Goal: Use online tool/utility: Utilize a website feature to perform a specific function

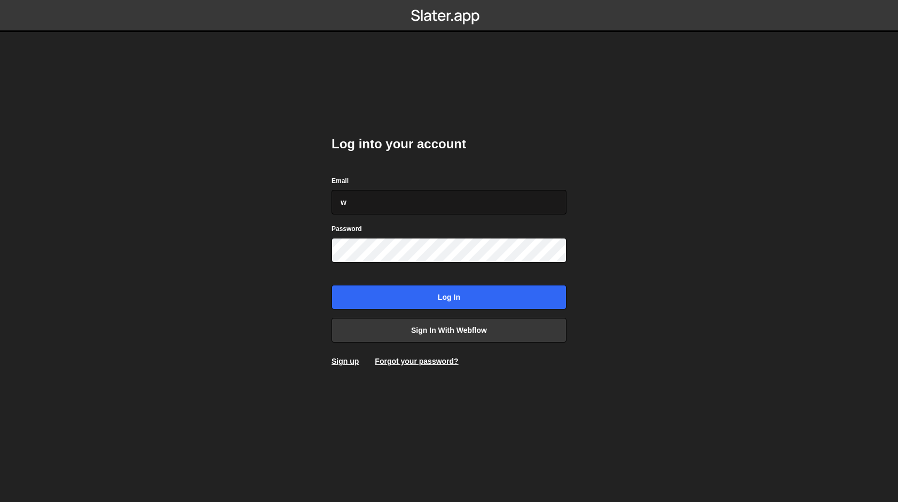
type input "webflow@vollprecht.com"
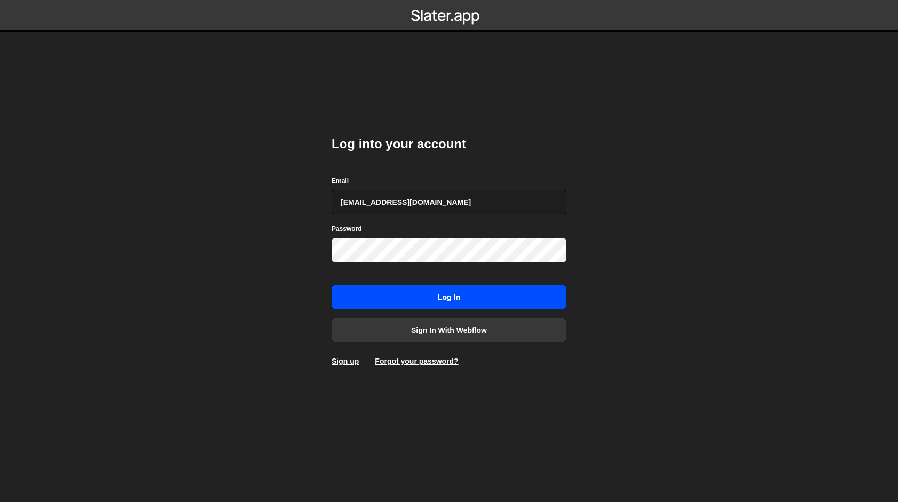
click at [464, 300] on input "Log in" at bounding box center [449, 297] width 235 height 25
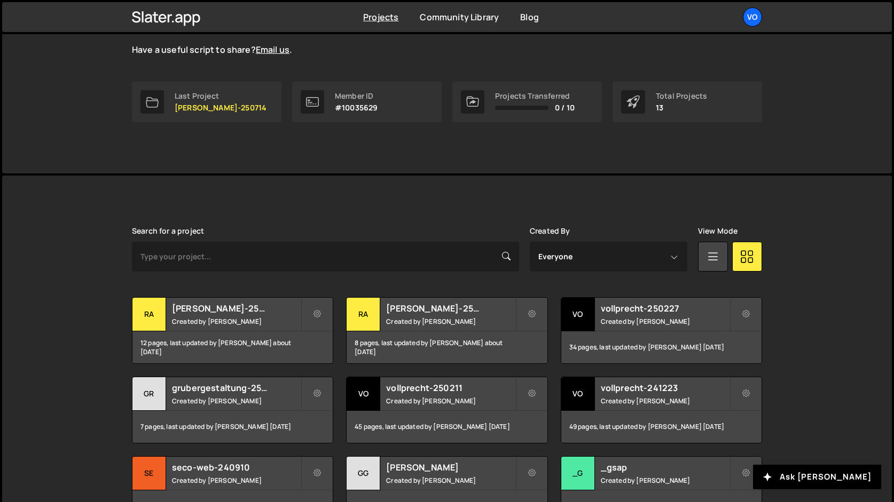
scroll to position [158, 0]
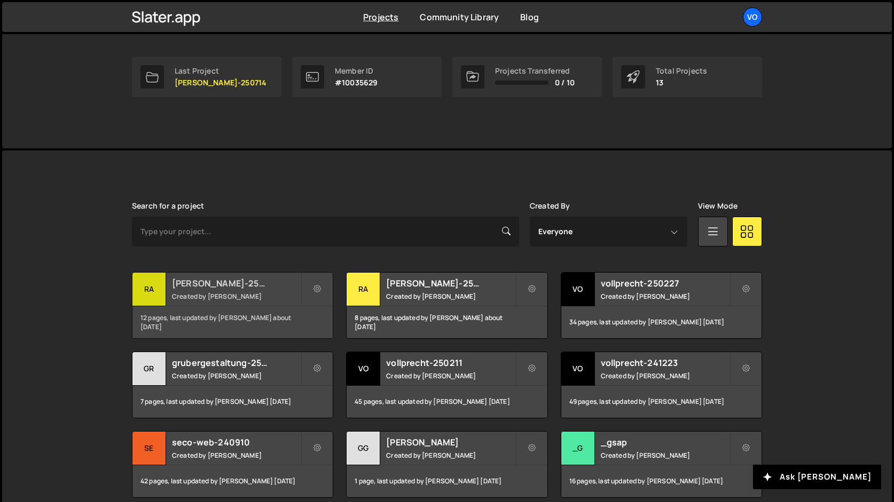
click at [153, 283] on div "ra" at bounding box center [149, 290] width 34 height 34
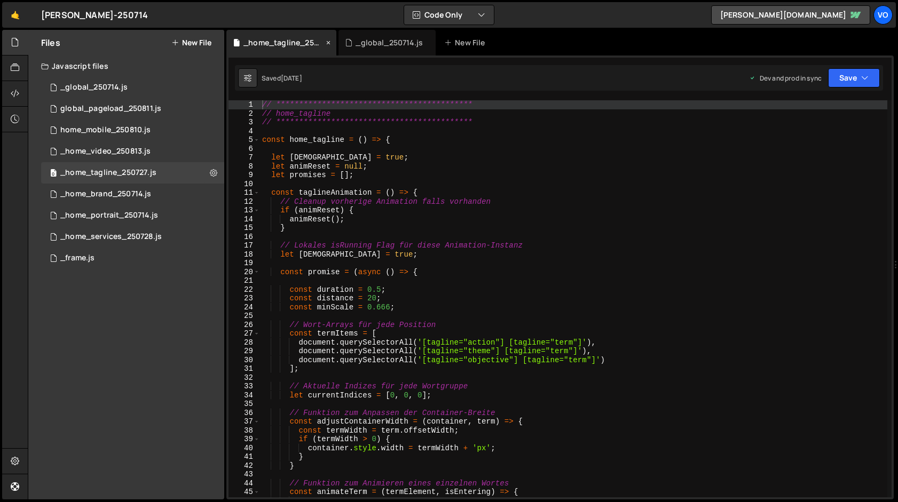
click at [331, 42] on icon at bounding box center [328, 42] width 7 height 11
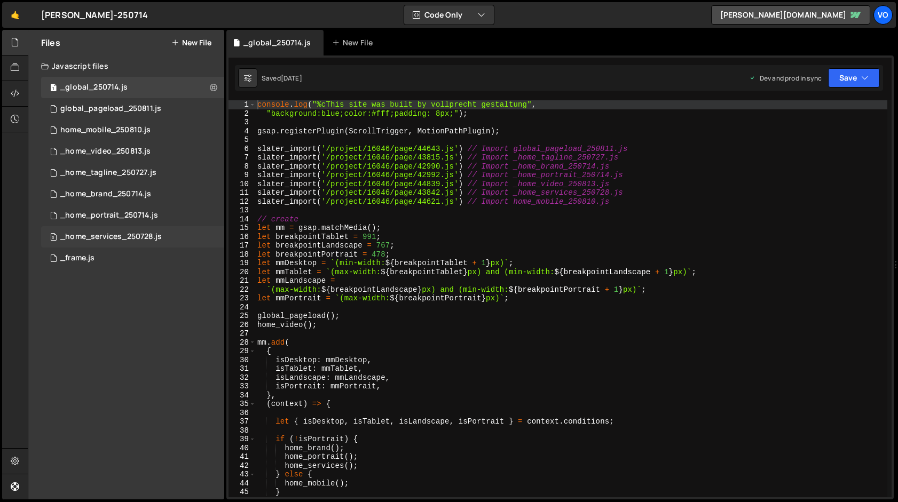
click at [130, 237] on div "_home_services_250728.js" at bounding box center [110, 237] width 101 height 10
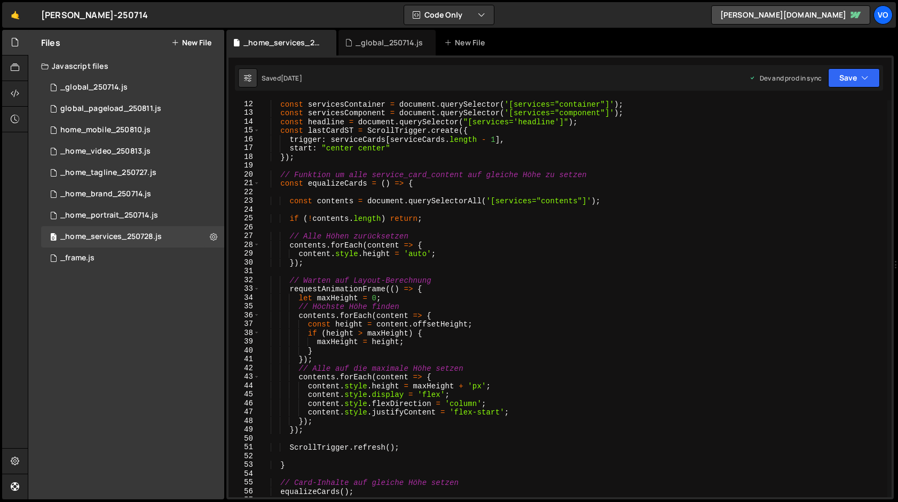
scroll to position [76, 0]
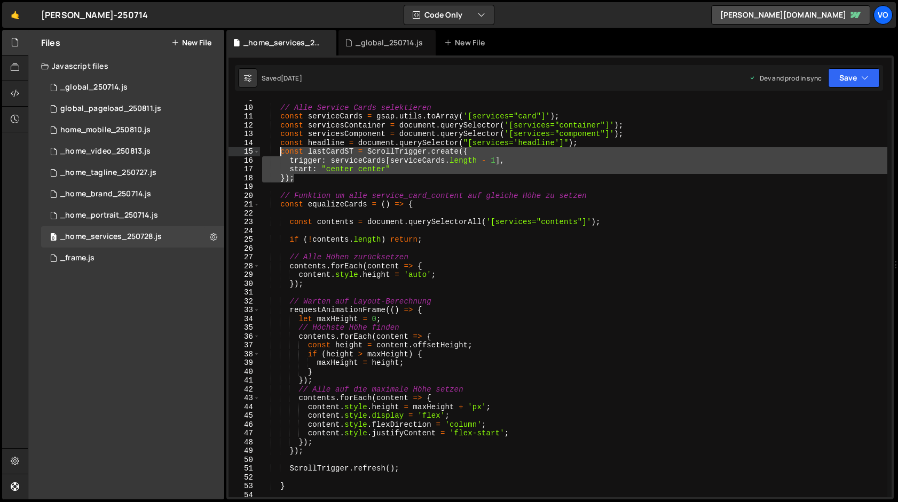
drag, startPoint x: 301, startPoint y: 179, endPoint x: 280, endPoint y: 153, distance: 33.4
click at [280, 153] on div "// Alle Service Cards selektieren const serviceCards = gsap . utils . toArray (…" at bounding box center [573, 302] width 627 height 415
click at [309, 181] on div "// Alle Service Cards selektieren const serviceCards = gsap . utils . toArray (…" at bounding box center [573, 298] width 627 height 397
type textarea "});"
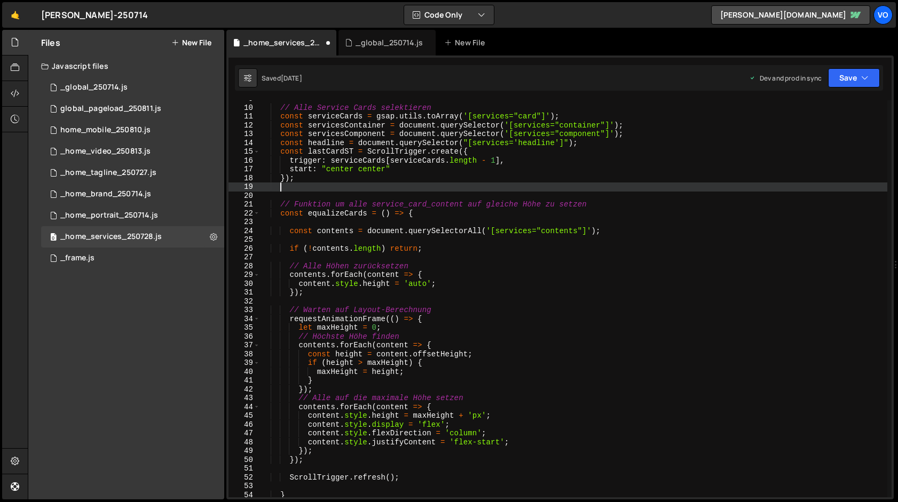
scroll to position [0, 1]
paste textarea "});"
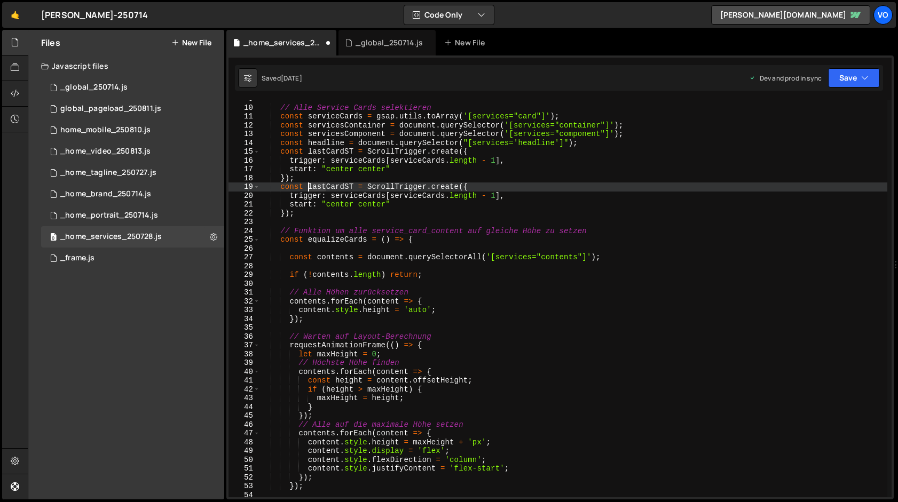
drag, startPoint x: 326, startPoint y: 187, endPoint x: 309, endPoint y: 185, distance: 16.7
click at [309, 185] on div "// Alle Service Cards selektieren const serviceCards = gsap . utils . toArray (…" at bounding box center [573, 302] width 627 height 415
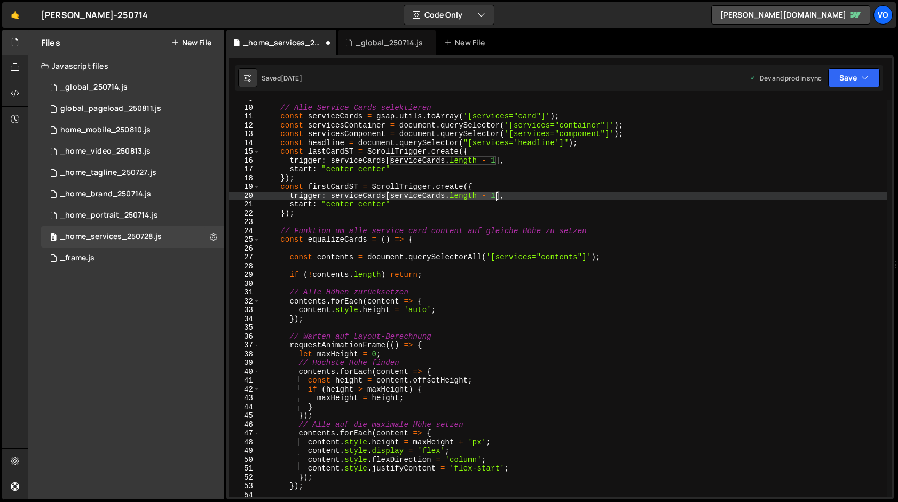
drag, startPoint x: 392, startPoint y: 198, endPoint x: 495, endPoint y: 198, distance: 103.1
click at [495, 198] on div "// Alle Service Cards selektieren const serviceCards = gsap . utils . toArray (…" at bounding box center [573, 302] width 627 height 415
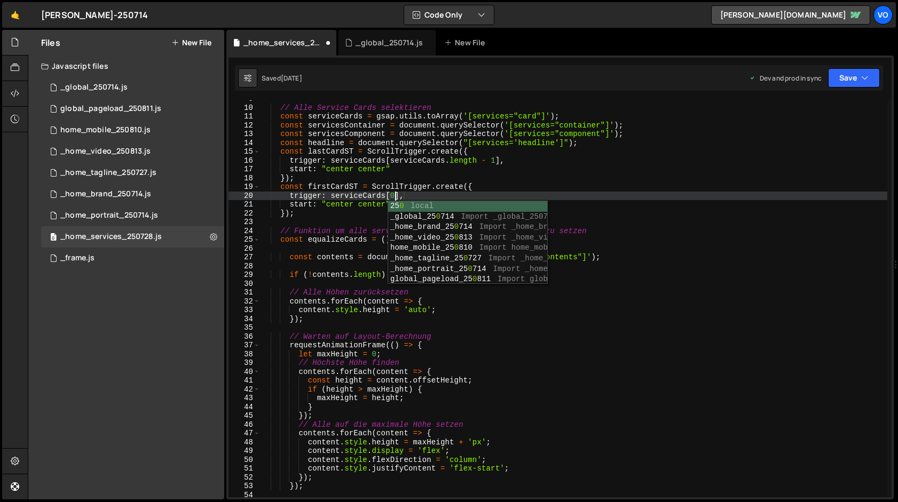
scroll to position [0, 9]
click at [451, 191] on div "// Alle Service Cards selektieren const serviceCards = gsap . utils . toArray (…" at bounding box center [573, 302] width 627 height 415
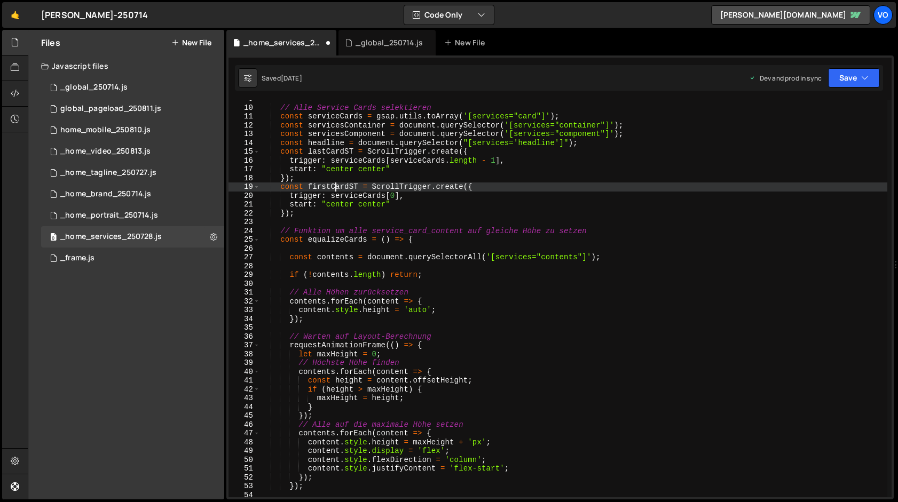
click at [337, 184] on div "// Alle Service Cards selektieren const serviceCards = gsap . utils . toArray (…" at bounding box center [573, 302] width 627 height 415
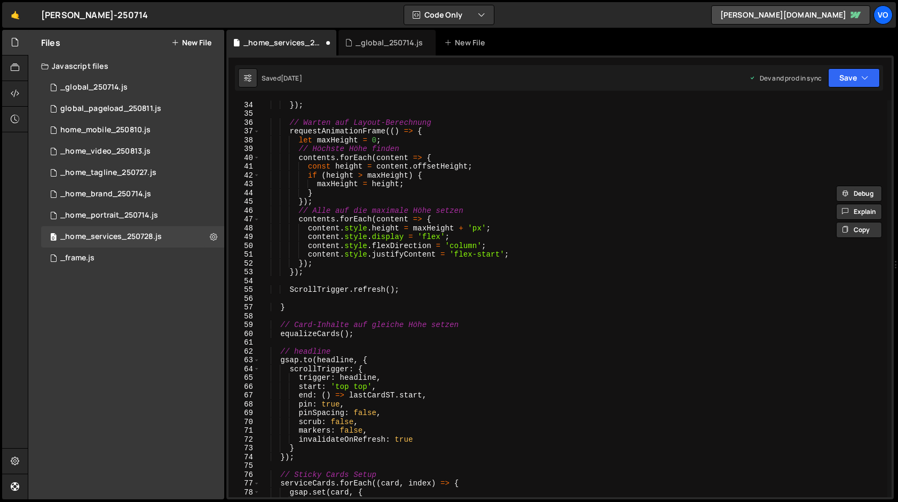
scroll to position [298, 0]
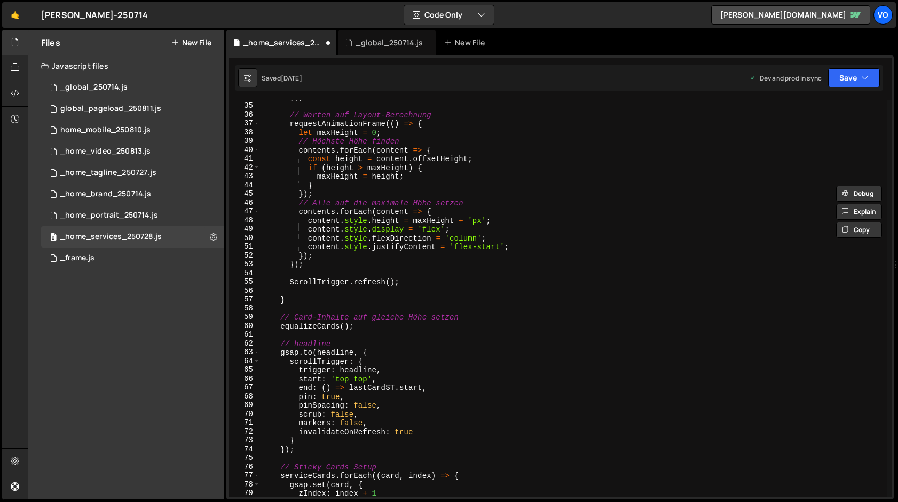
click at [299, 389] on div "}) ; // Warten auf Layout-Berechnung requestAnimationFrame (( ) => { let maxHei…" at bounding box center [573, 300] width 627 height 415
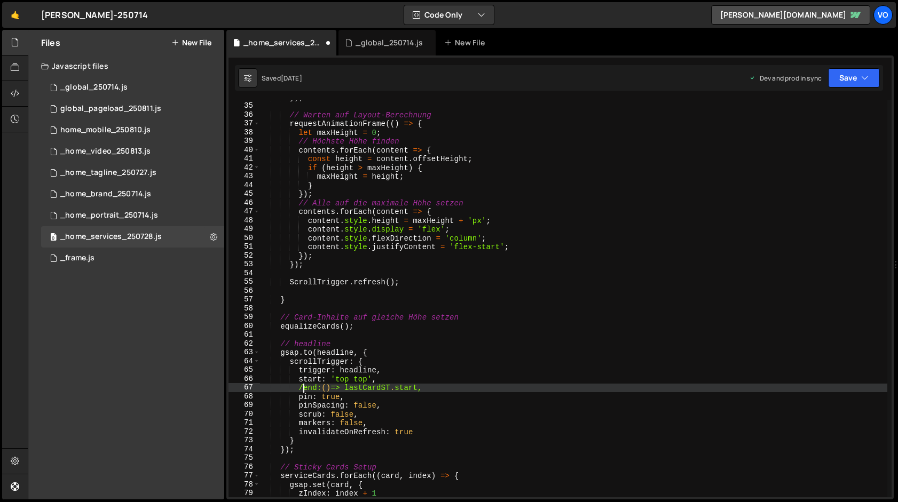
scroll to position [0, 3]
type textarea "//end: () => lastCardST.start,"
drag, startPoint x: 445, startPoint y: 387, endPoint x: 309, endPoint y: 388, distance: 135.6
click at [309, 388] on div "}) ; // Warten auf Layout-Berechnung requestAnimationFrame (( ) => { let maxHei…" at bounding box center [573, 300] width 627 height 415
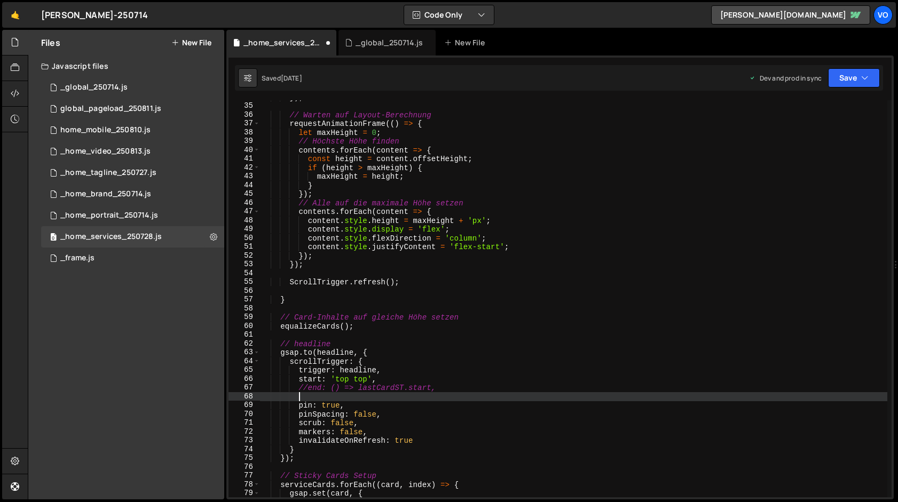
scroll to position [0, 2]
paste textarea "end: () => lastCardST.start,"
click at [367, 400] on div "}) ; // Warten auf Layout-Berechnung requestAnimationFrame (( ) => { let maxHei…" at bounding box center [573, 300] width 627 height 415
click at [452, 371] on div "}) ; // Warten auf Layout-Berechnung requestAnimationFrame (( ) => { let maxHei…" at bounding box center [573, 300] width 627 height 415
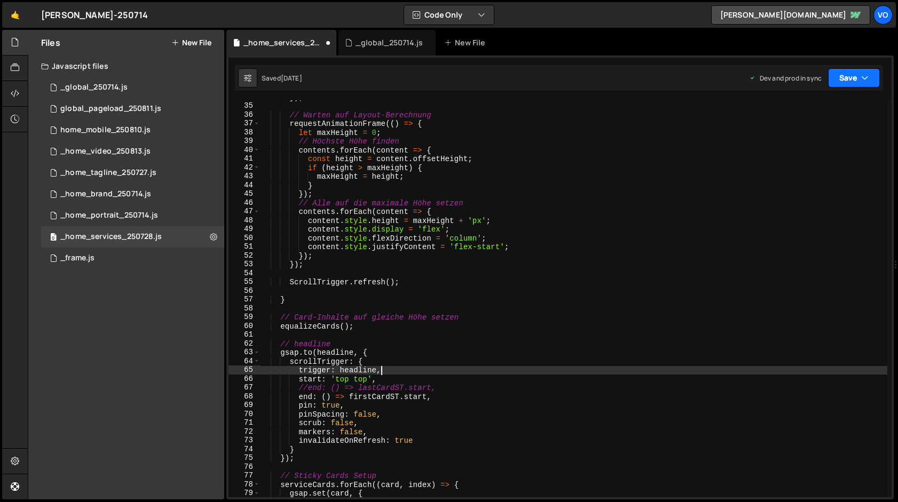
type textarea "trigger: headline,"
click at [865, 78] on icon "button" at bounding box center [864, 78] width 7 height 11
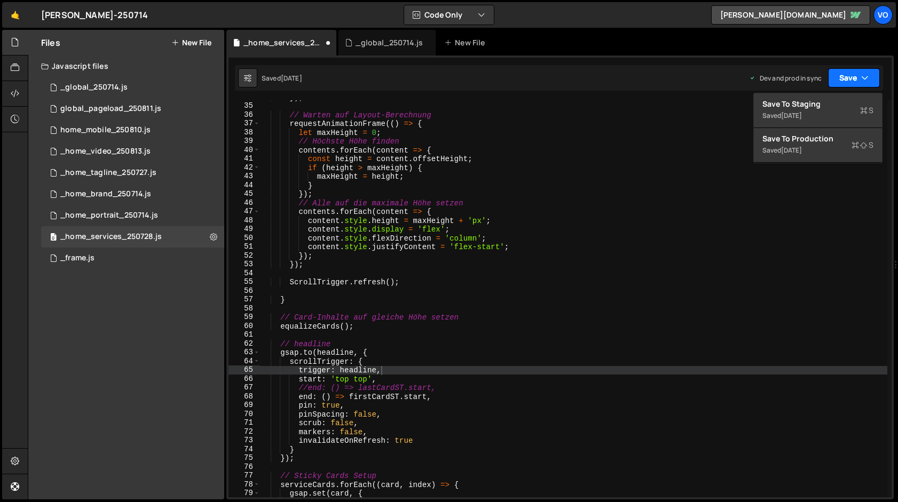
click at [865, 78] on icon "button" at bounding box center [864, 78] width 7 height 11
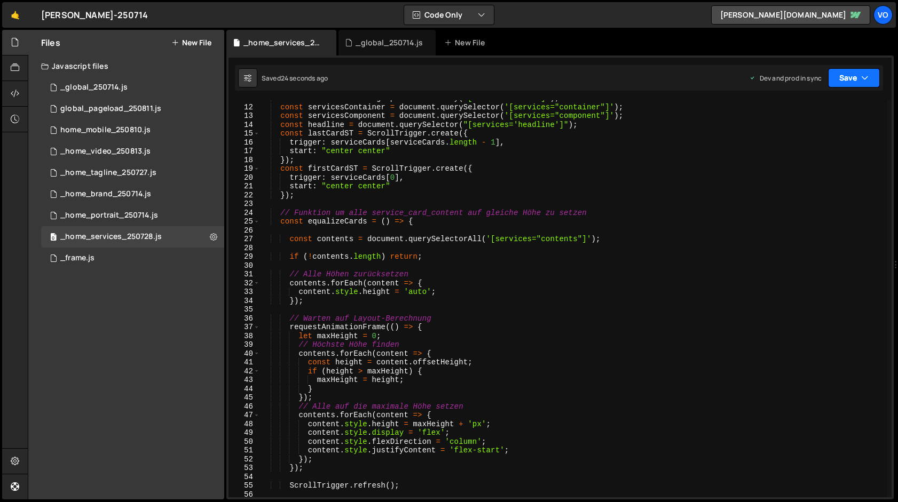
scroll to position [0, 0]
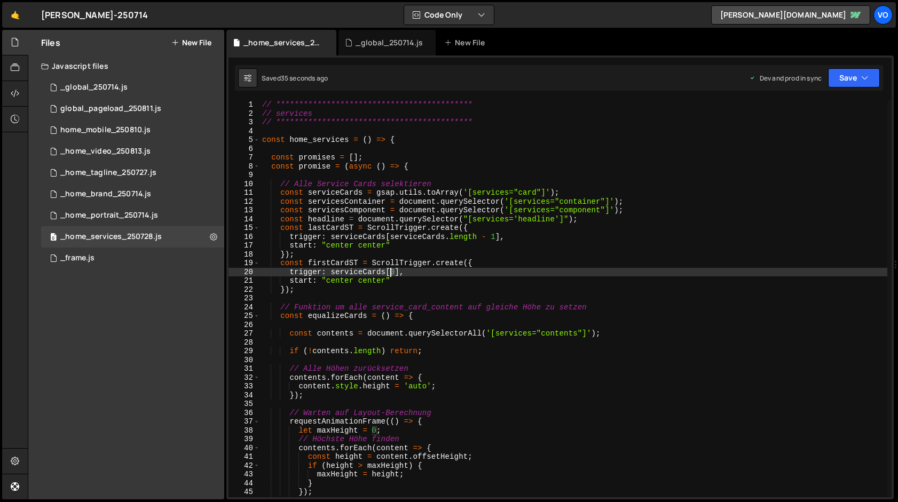
click at [390, 274] on div "**********" at bounding box center [573, 307] width 627 height 415
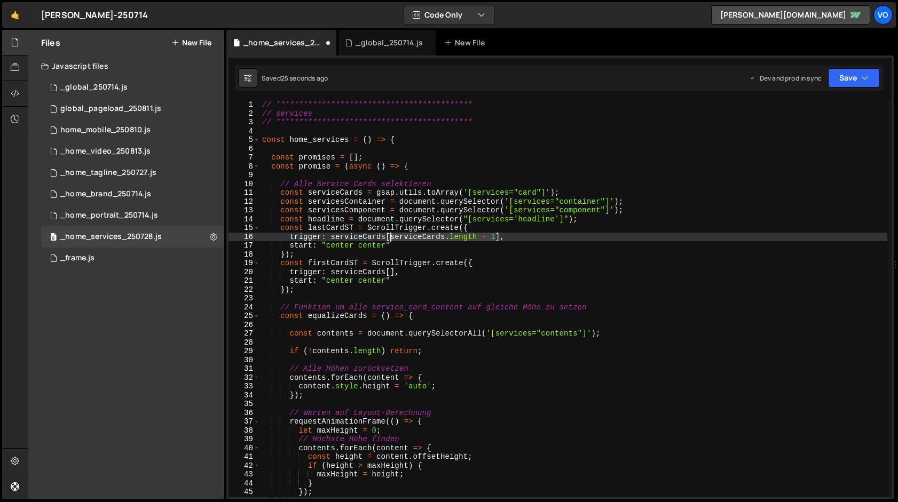
drag, startPoint x: 496, startPoint y: 234, endPoint x: 391, endPoint y: 238, distance: 105.3
click at [391, 238] on div "**********" at bounding box center [573, 307] width 627 height 415
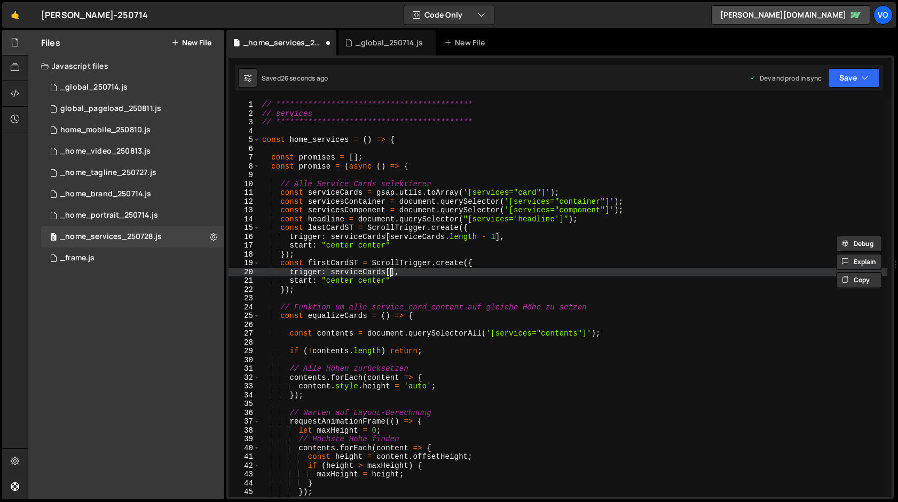
click at [390, 273] on div "**********" at bounding box center [573, 307] width 627 height 415
paste textarea "serviceCards.length - 1"
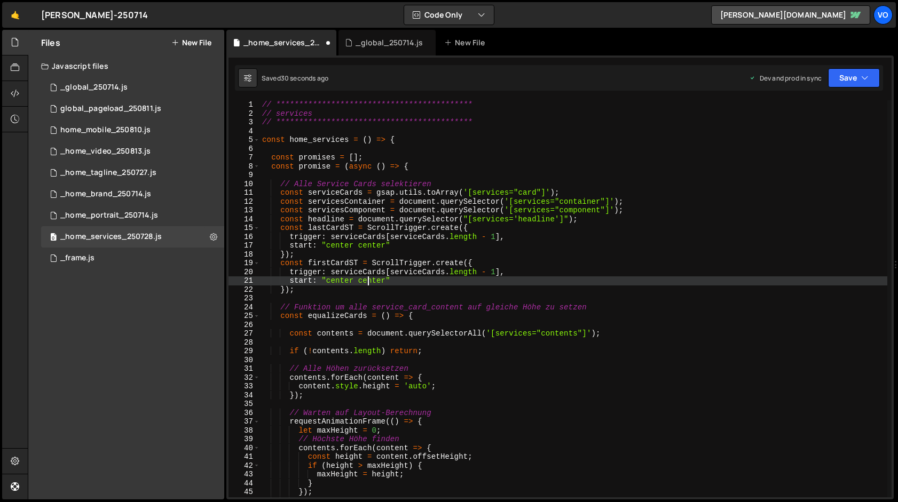
click at [369, 284] on div "**********" at bounding box center [573, 307] width 627 height 415
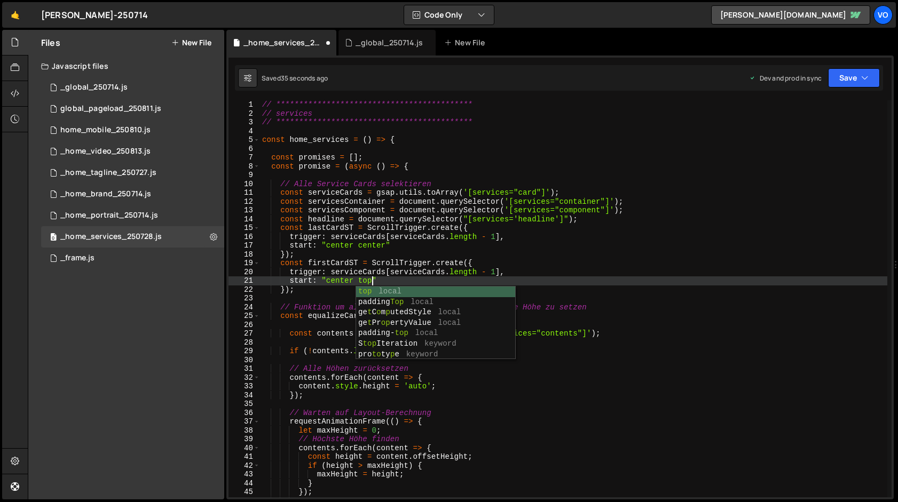
scroll to position [0, 7]
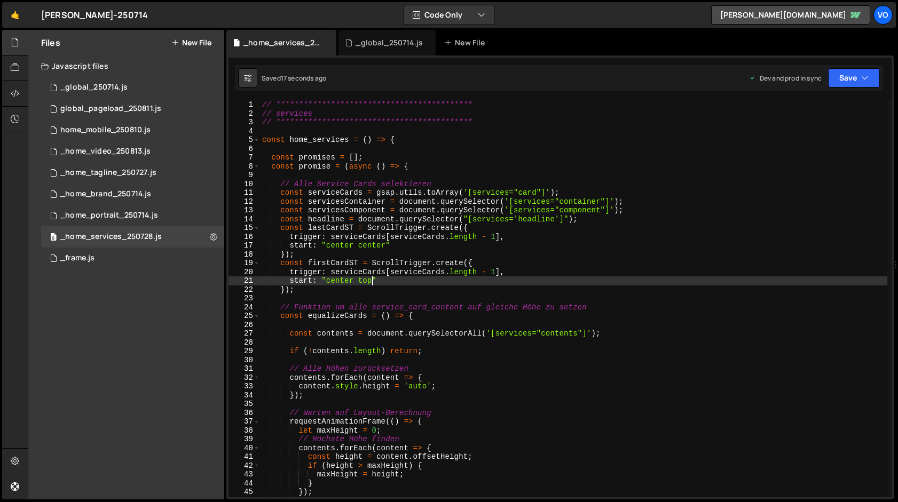
click at [360, 281] on div "**********" at bounding box center [573, 307] width 627 height 415
click at [363, 281] on div "**********" at bounding box center [573, 307] width 627 height 415
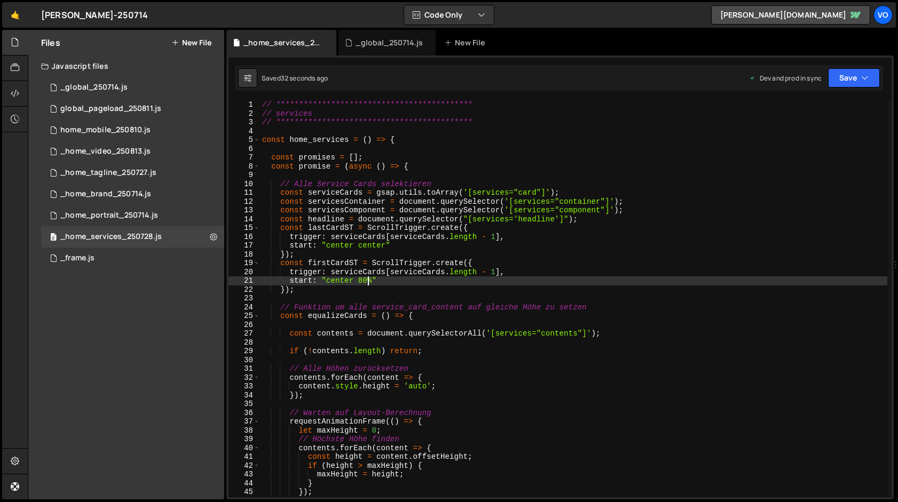
scroll to position [0, 7]
type textarea "start: "center 82%""
click at [125, 168] on div "_home_tagline_250727.js" at bounding box center [108, 173] width 96 height 10
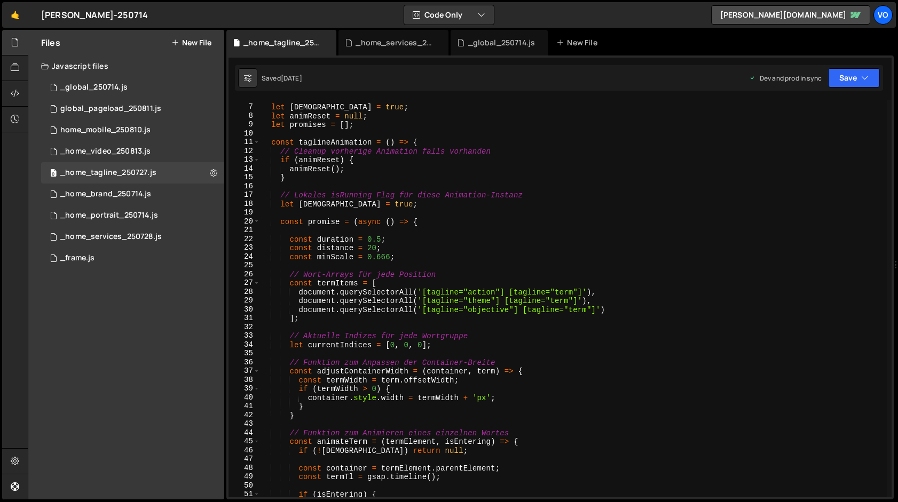
scroll to position [53, 0]
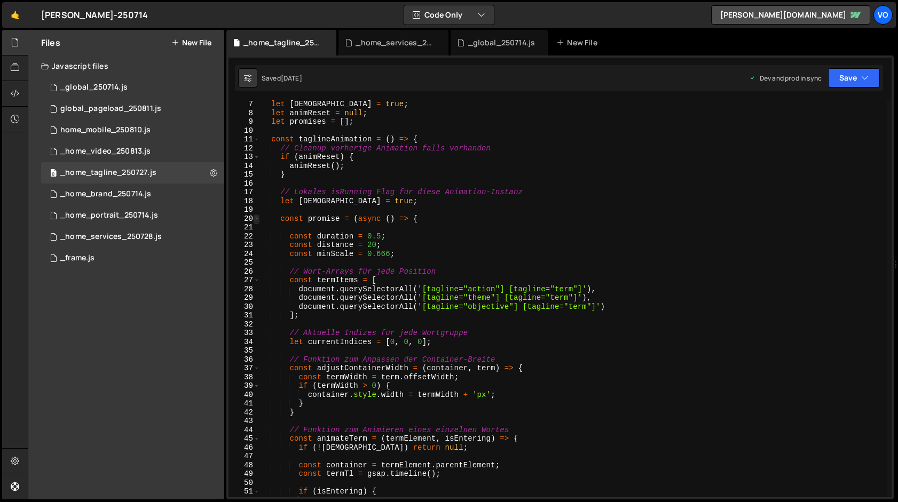
click at [257, 219] on span at bounding box center [257, 219] width 6 height 9
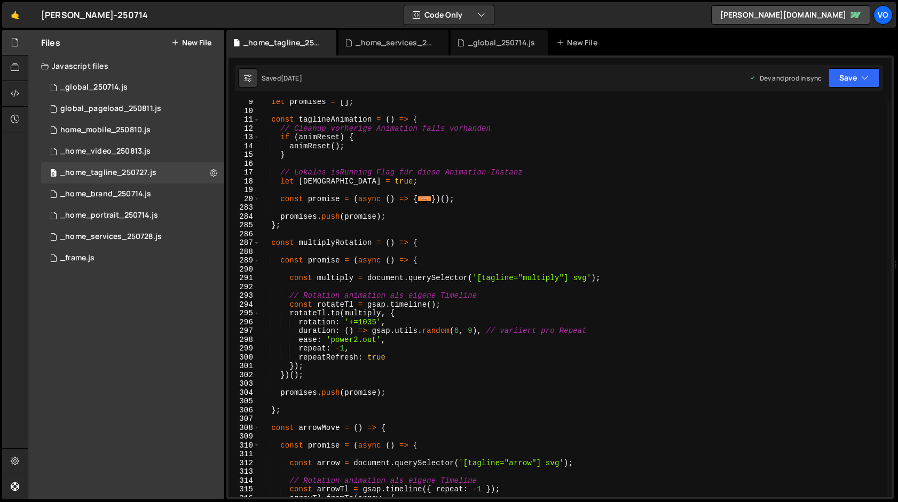
scroll to position [80, 0]
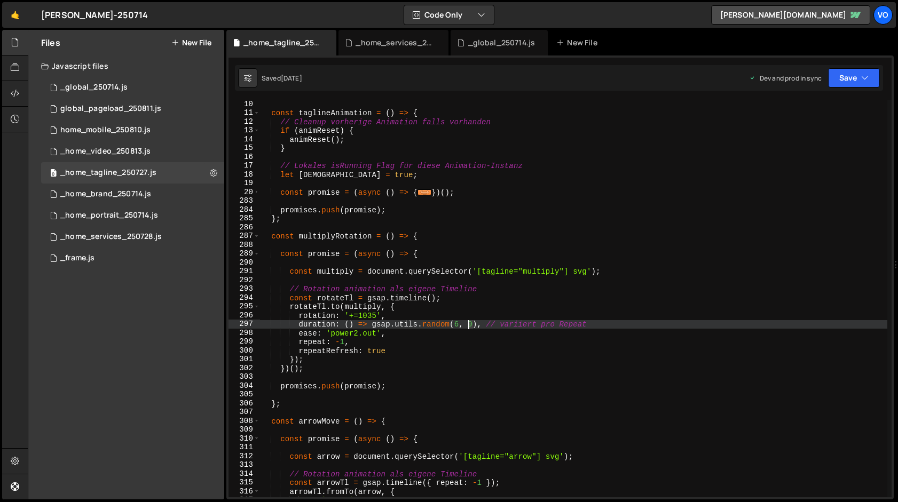
click at [470, 326] on div "const taglineAnimation = ( ) => { // Cleanup vorherige Animation falls vorhande…" at bounding box center [573, 307] width 627 height 415
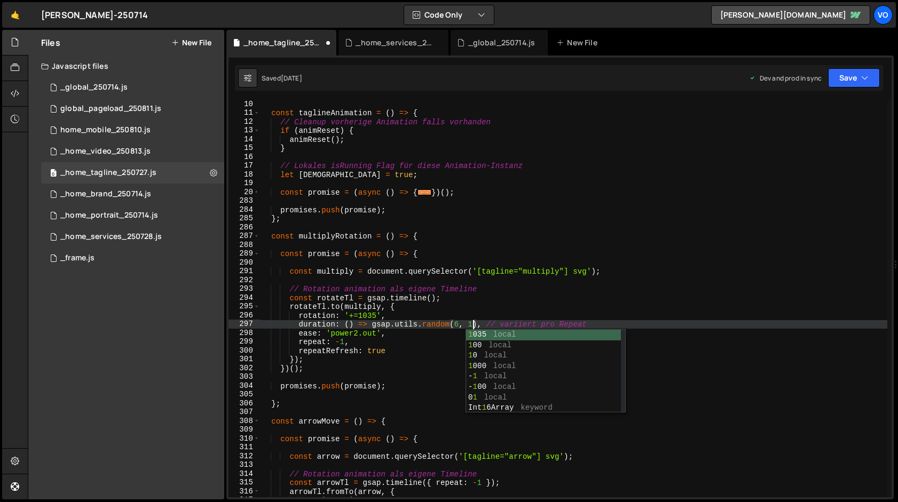
scroll to position [0, 15]
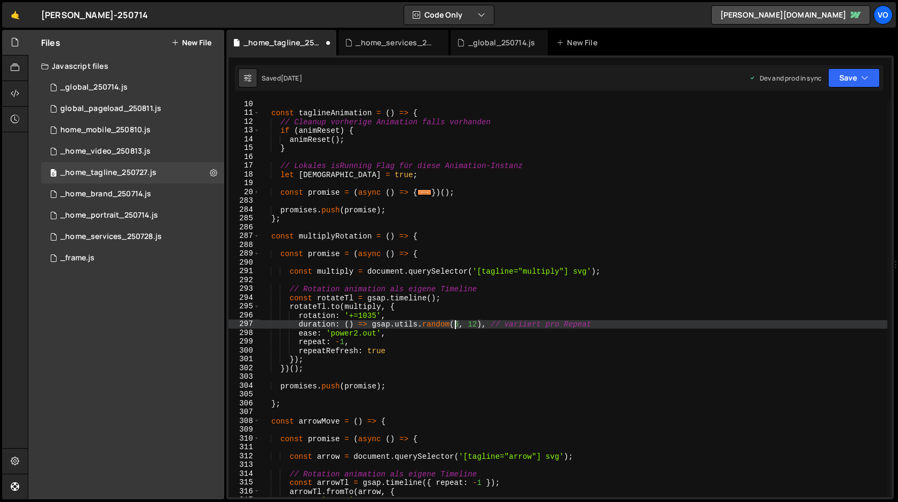
click at [457, 328] on div "const taglineAnimation = ( ) => { // Cleanup vorherige Animation falls vorhande…" at bounding box center [573, 307] width 627 height 415
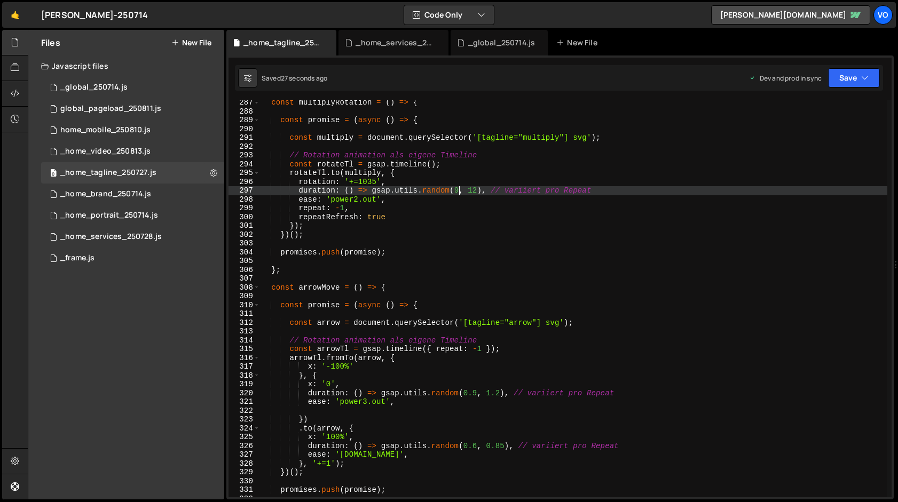
scroll to position [2509, 0]
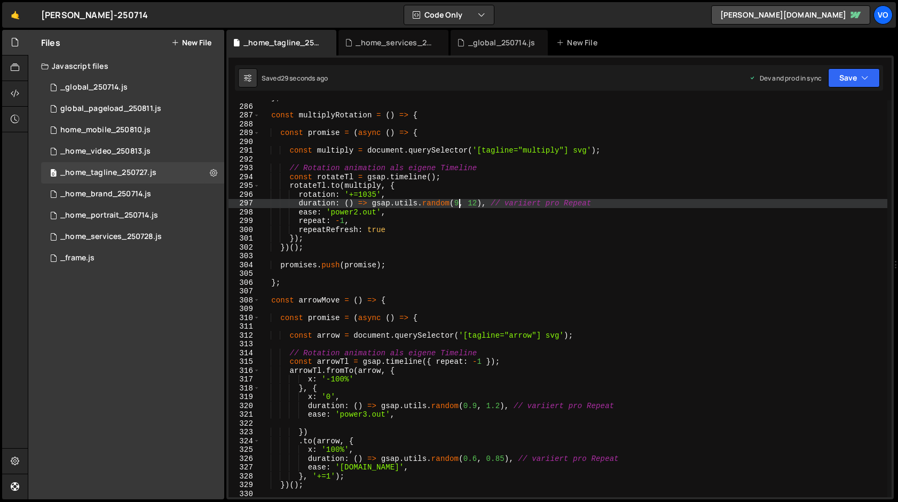
click at [359, 213] on div "} ; const multiplyRotation = ( ) => { const promise = ( async ( ) => { const mu…" at bounding box center [573, 300] width 627 height 415
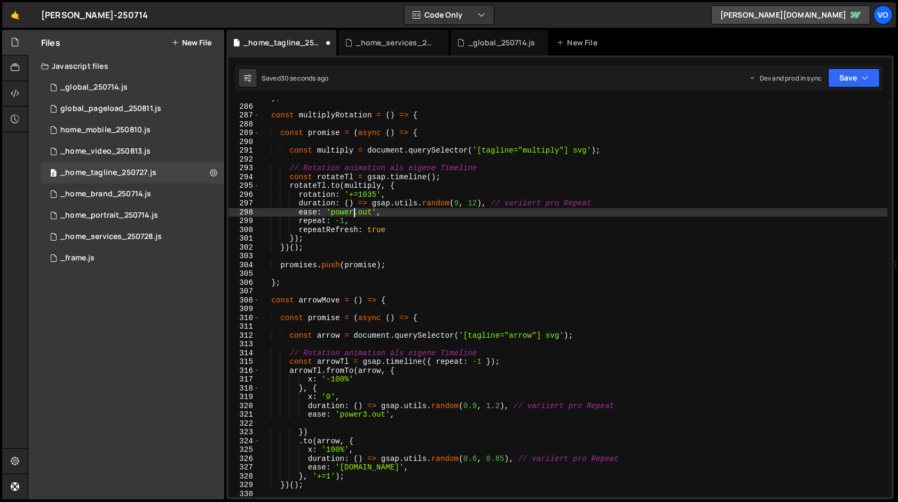
scroll to position [0, 7]
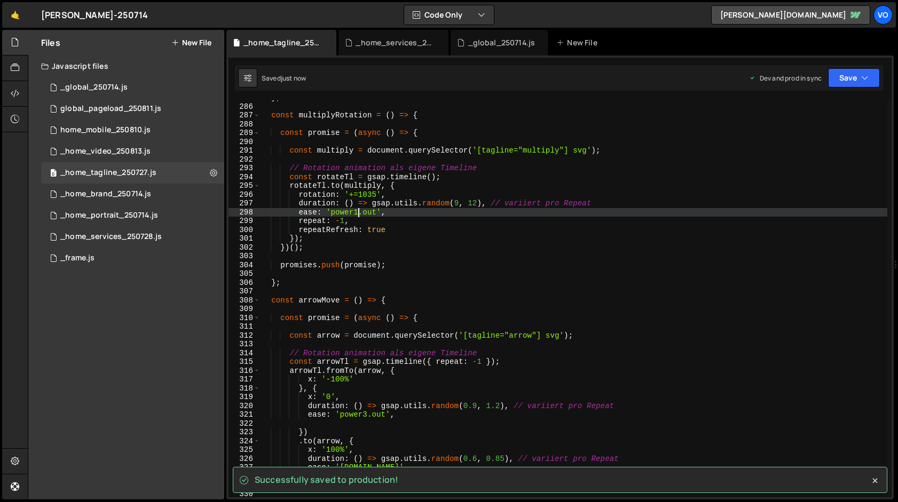
type textarea "ease: 'power1.out',"
